Goal: Task Accomplishment & Management: Manage account settings

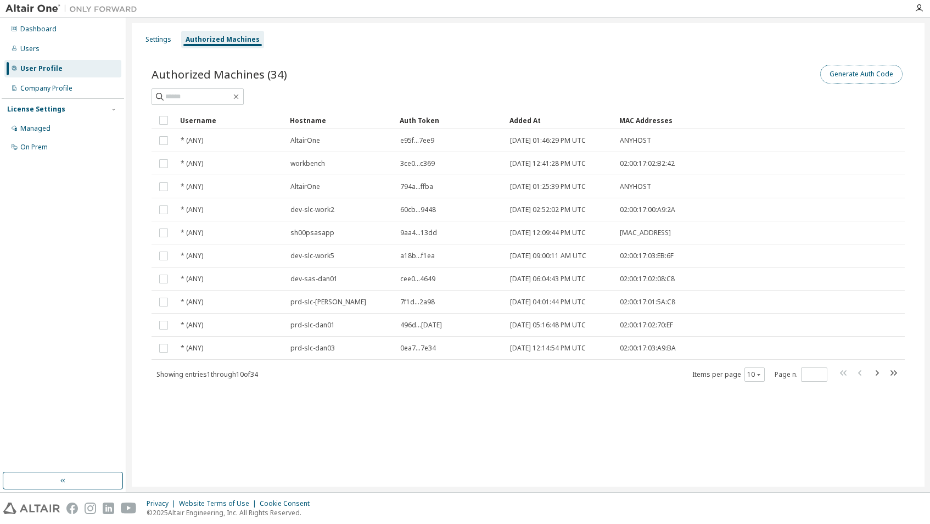
click at [833, 73] on button "Generate Auth Code" at bounding box center [861, 74] width 82 height 19
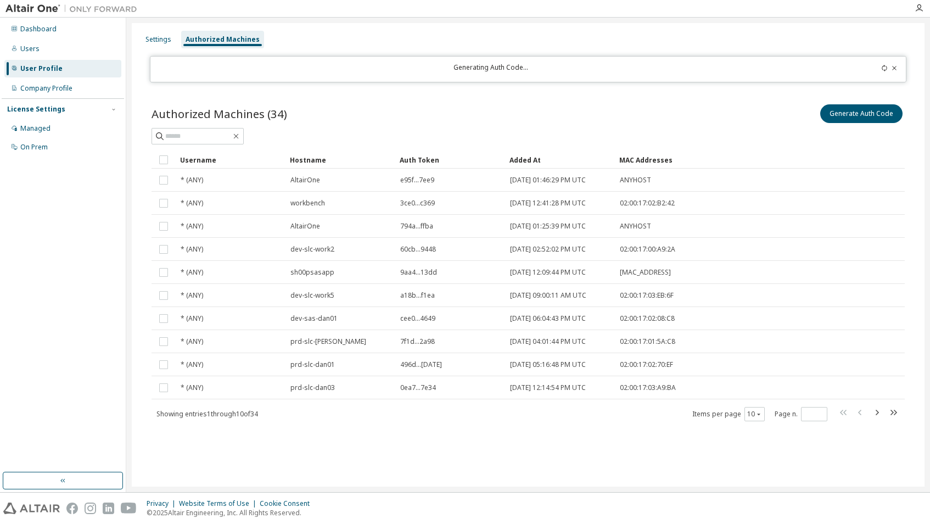
click at [882, 70] on icon at bounding box center [884, 68] width 7 height 7
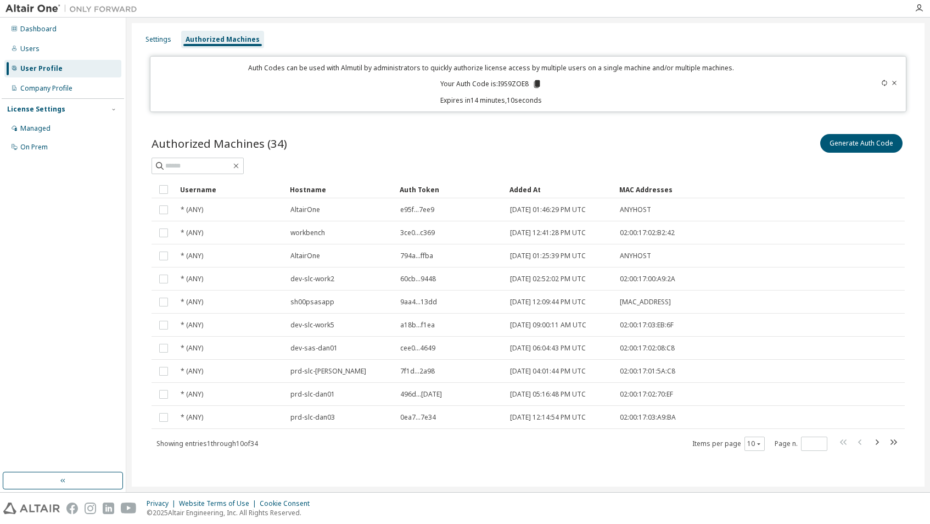
click at [26, 233] on div "Dashboard Users User Profile Company Profile License Settings Managed On Prem" at bounding box center [63, 244] width 122 height 451
click at [536, 82] on icon at bounding box center [537, 84] width 6 height 8
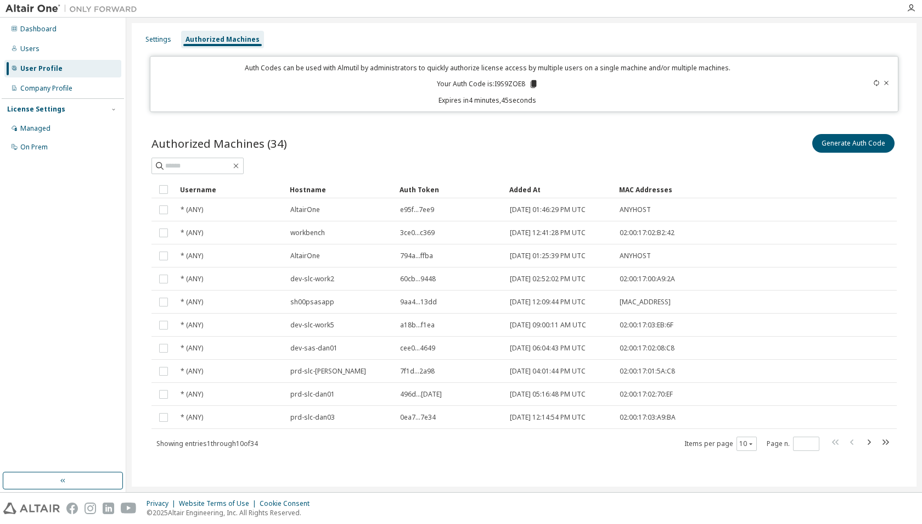
click at [874, 81] on icon at bounding box center [876, 83] width 7 height 7
click at [533, 81] on icon at bounding box center [535, 84] width 10 height 10
click at [623, 131] on div "Authorized Machines (34) Generate Auth Code Clear Load Save Save As Field Opera…" at bounding box center [524, 299] width 772 height 361
click at [873, 85] on icon at bounding box center [876, 83] width 7 height 7
click at [534, 81] on icon at bounding box center [535, 84] width 6 height 8
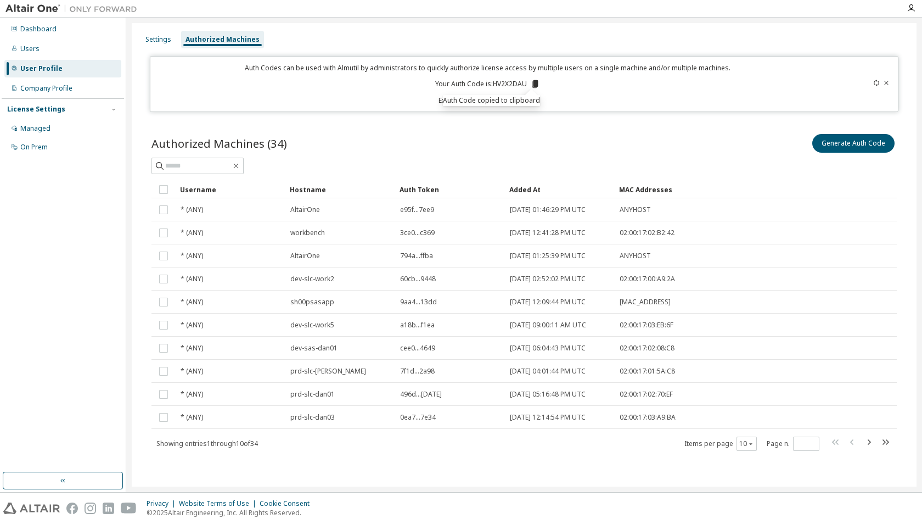
click at [875, 83] on icon at bounding box center [876, 83] width 7 height 7
click at [534, 85] on icon at bounding box center [533, 84] width 6 height 8
